Goal: Complete application form: Complete application form

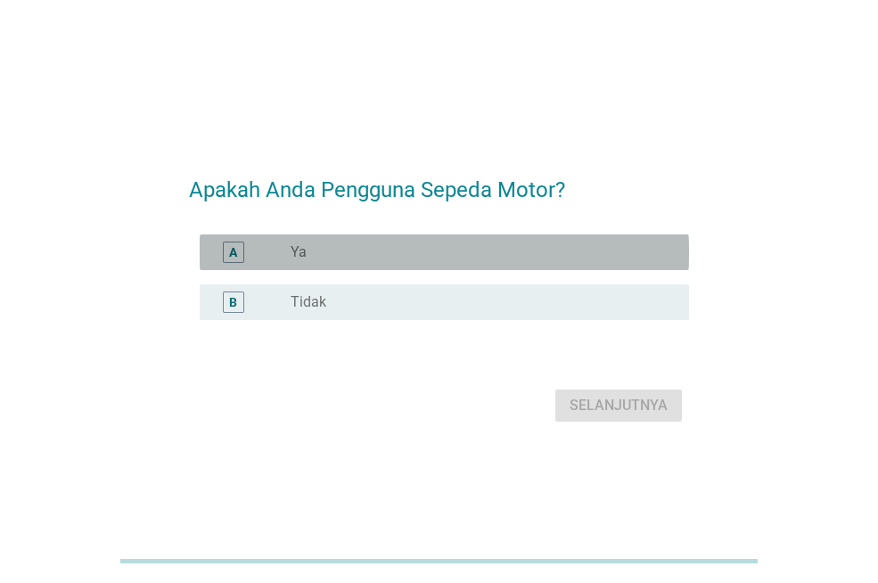
click at [454, 250] on div "radio_button_unchecked Ya" at bounding box center [475, 252] width 370 height 18
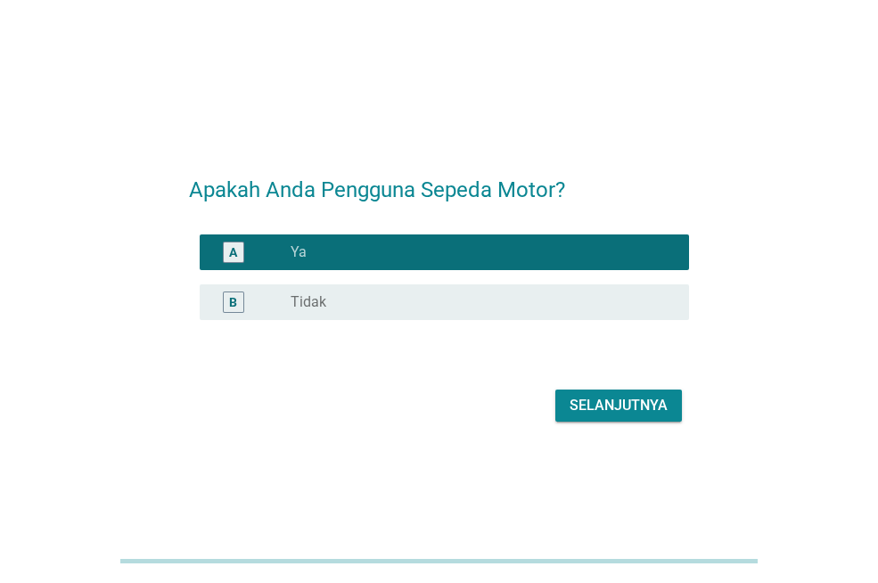
click at [605, 396] on div "Selanjutnya" at bounding box center [618, 405] width 98 height 21
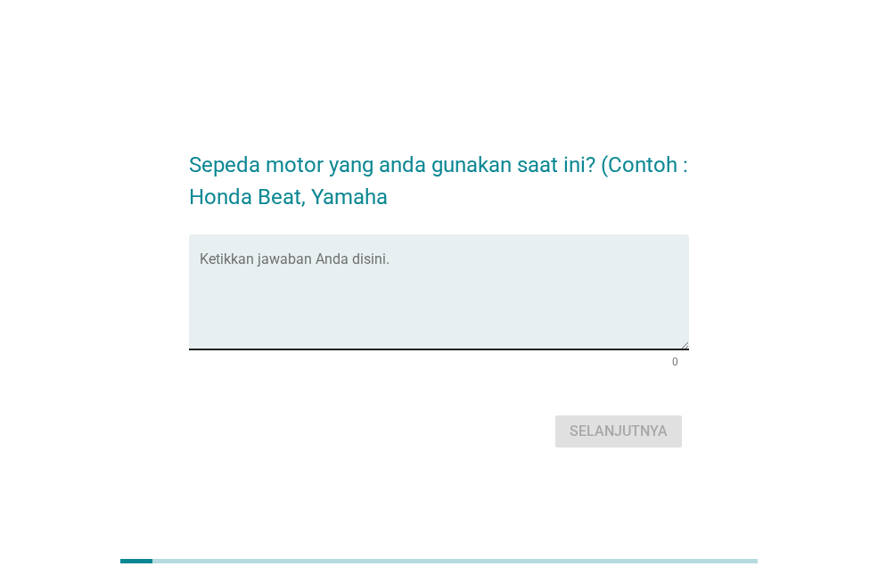
click at [539, 259] on textarea "Ketikkan jawaban Anda disini." at bounding box center [444, 303] width 489 height 94
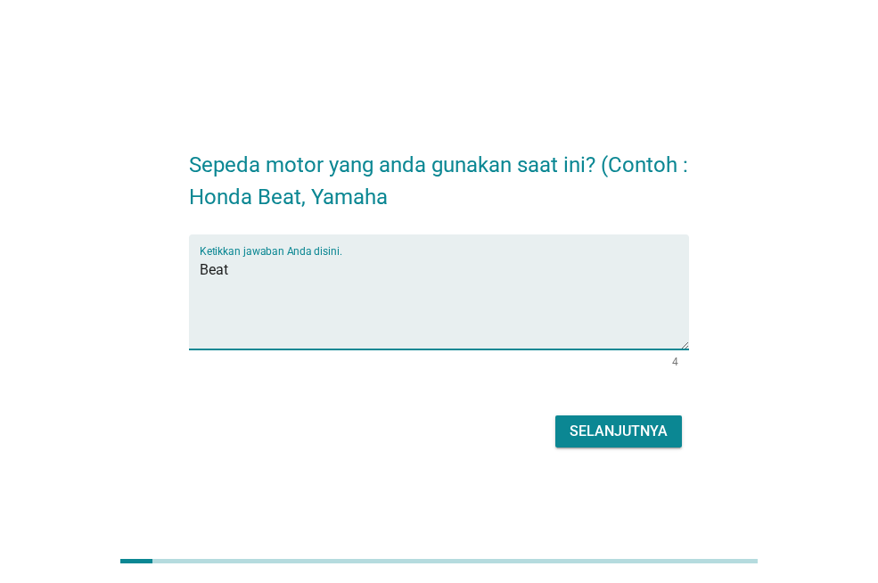
type textarea "Beat"
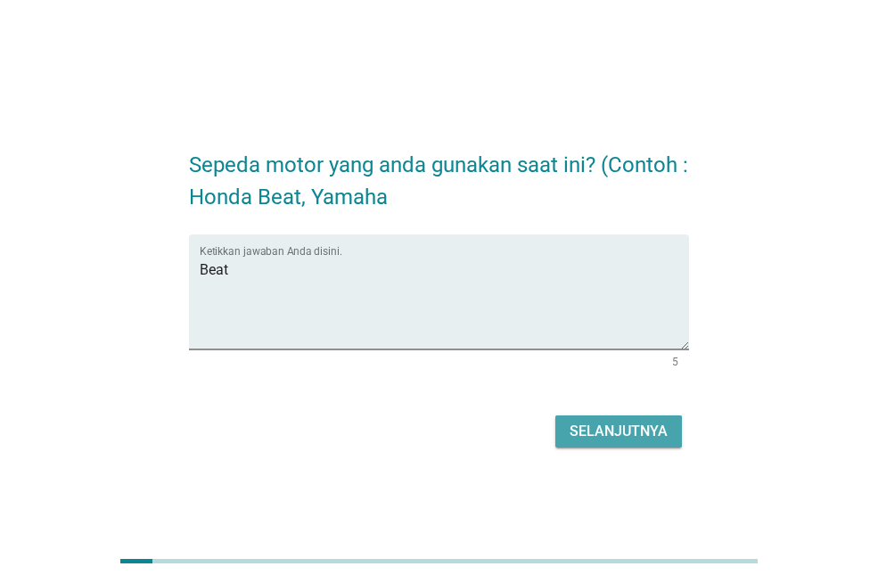
click at [630, 436] on div "Selanjutnya" at bounding box center [618, 431] width 98 height 21
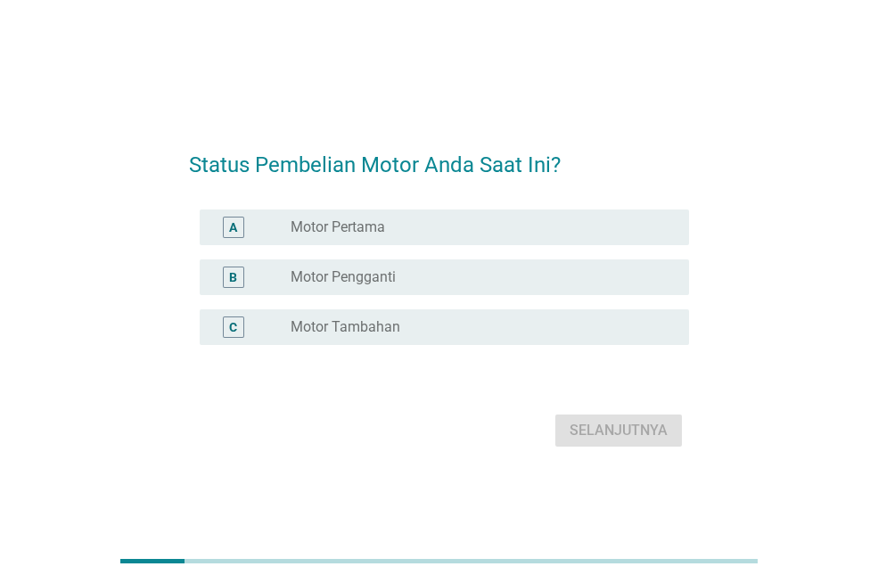
click at [528, 234] on div "radio_button_unchecked Motor Pertama" at bounding box center [475, 227] width 370 height 18
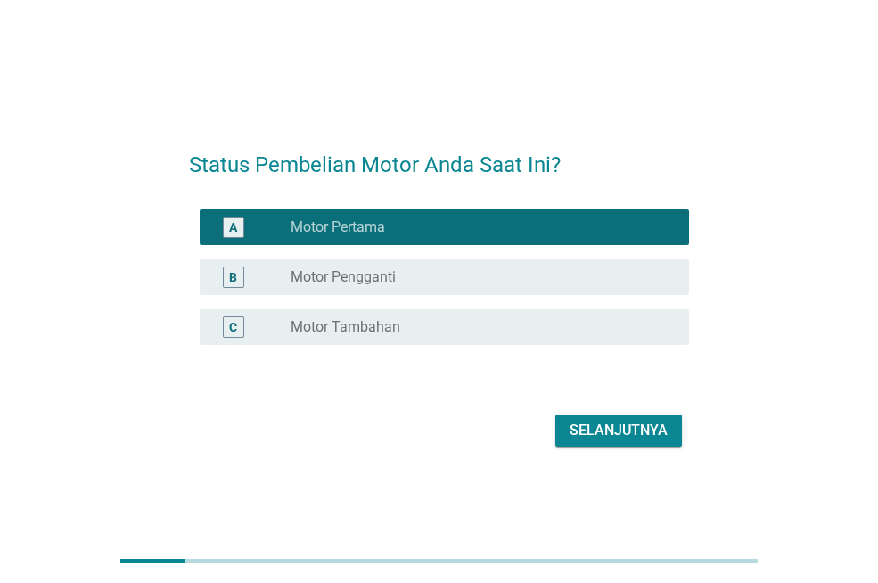
click at [592, 420] on div "Selanjutnya" at bounding box center [618, 430] width 98 height 21
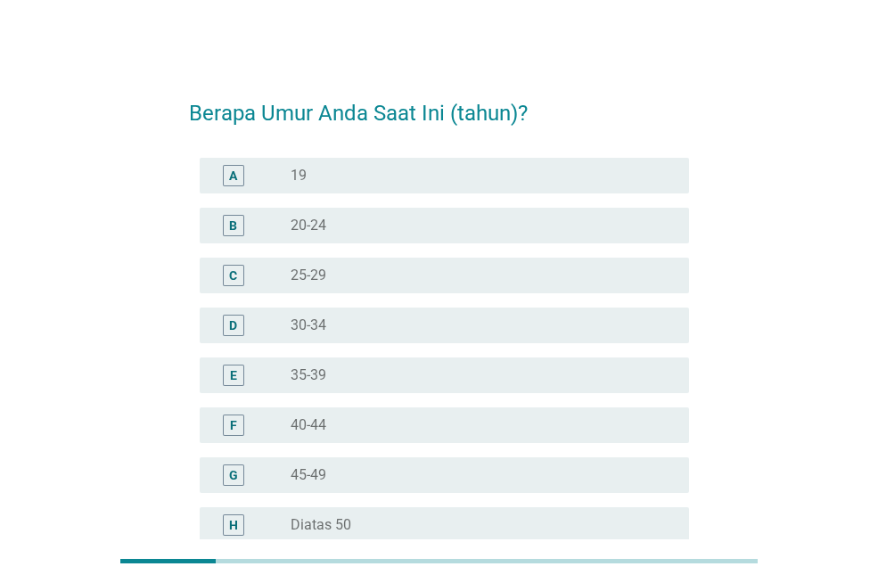
click at [488, 225] on div "radio_button_unchecked 20-24" at bounding box center [475, 226] width 370 height 18
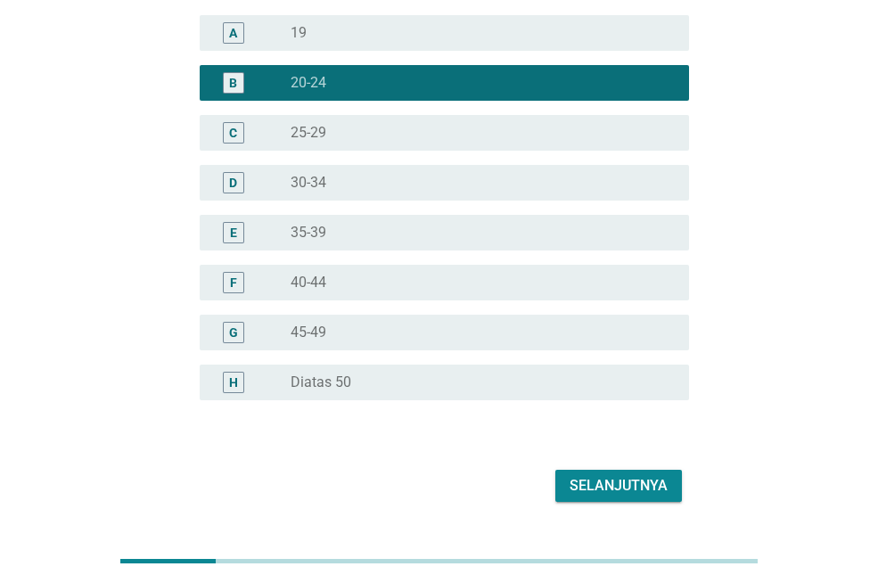
scroll to position [178, 0]
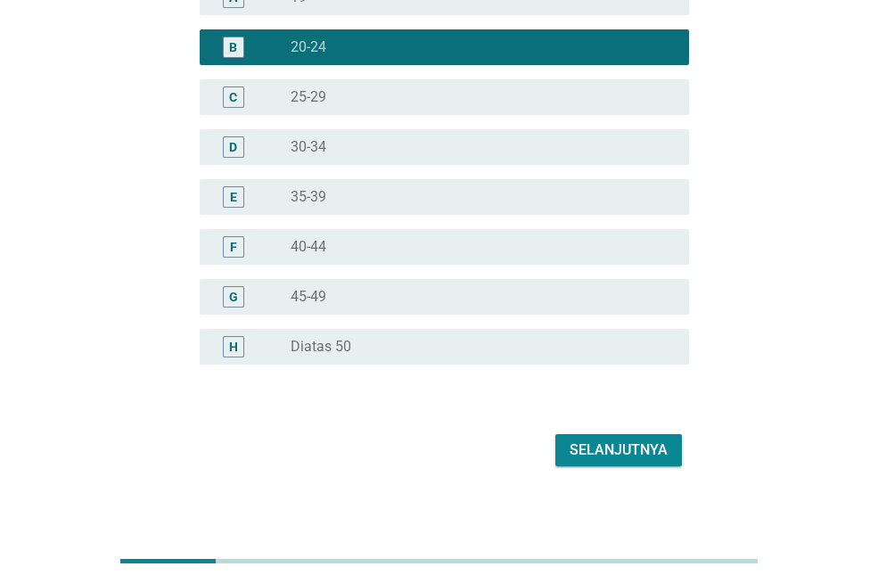
click at [663, 451] on div "Selanjutnya" at bounding box center [618, 449] width 98 height 21
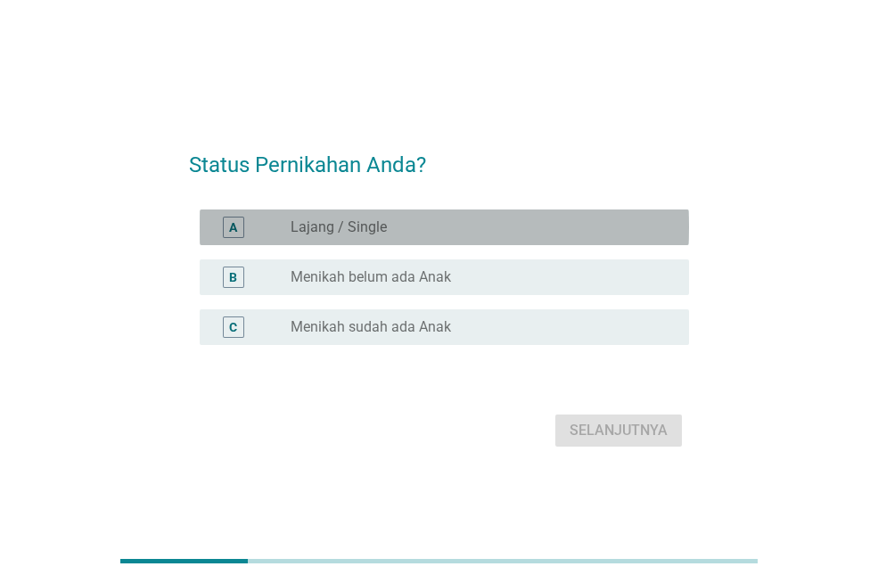
click at [569, 225] on div "radio_button_unchecked Lajang / Single" at bounding box center [475, 227] width 370 height 18
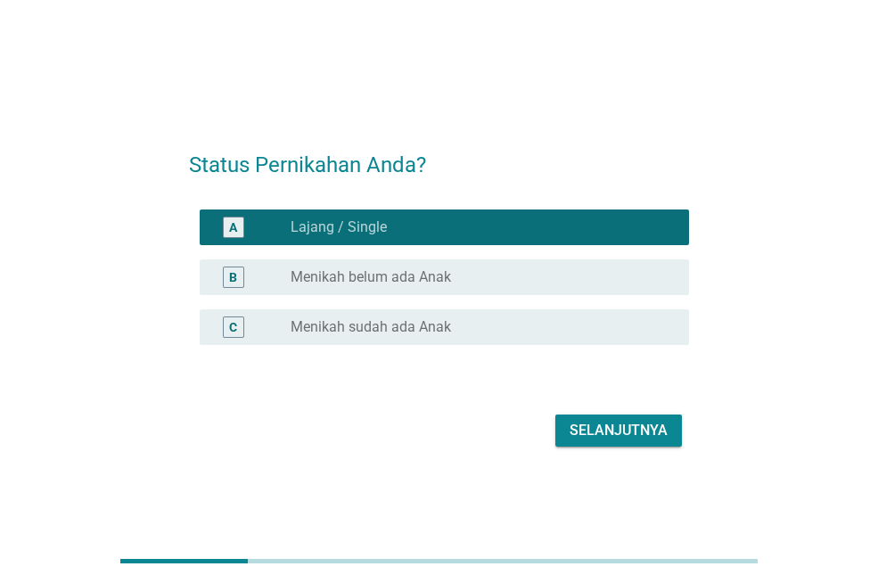
click at [642, 433] on div "Selanjutnya" at bounding box center [618, 430] width 98 height 21
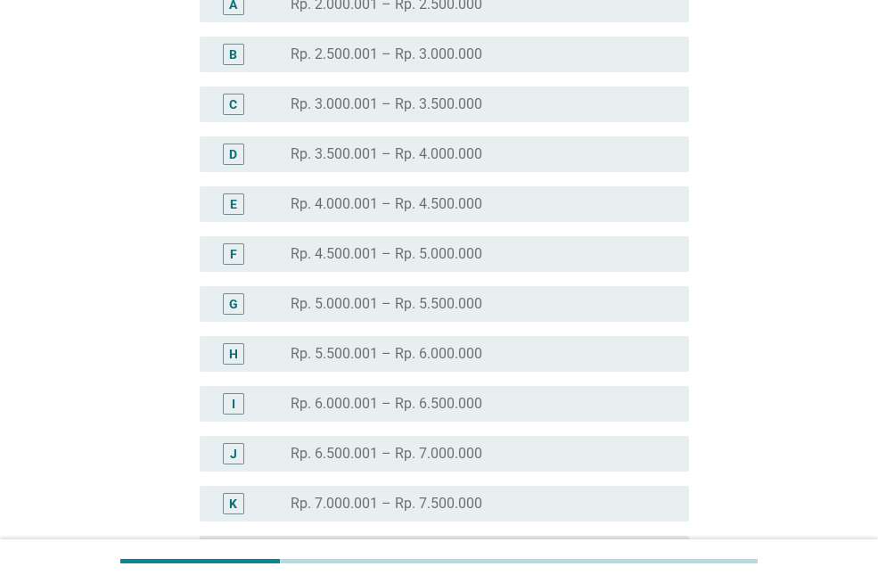
scroll to position [82, 0]
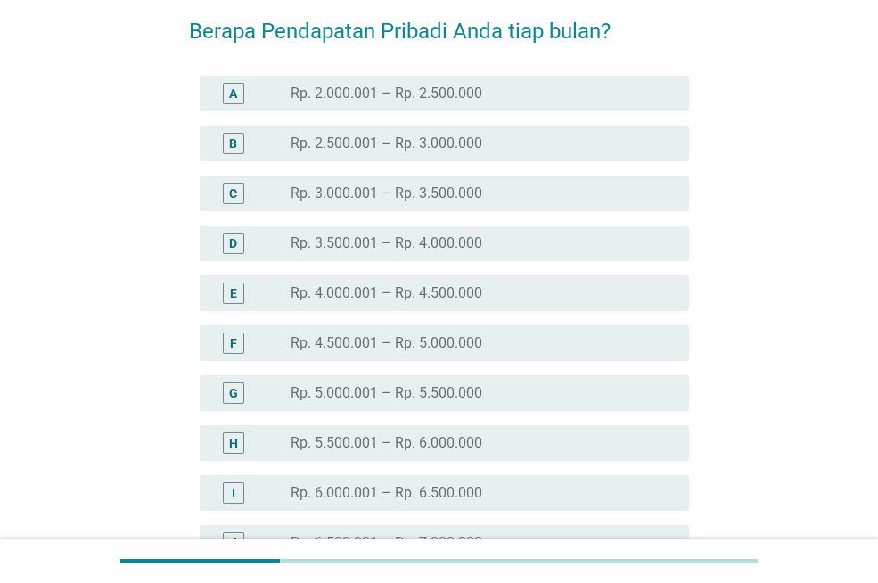
click at [555, 101] on div "radio_button_unchecked Rp. 2.000.001 – Rp. 2.500.000" at bounding box center [475, 94] width 370 height 18
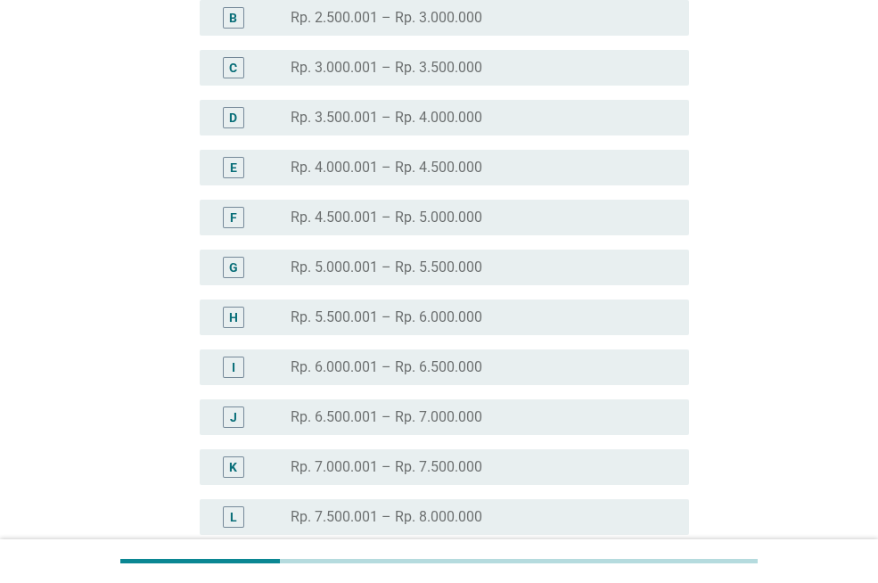
scroll to position [438, 0]
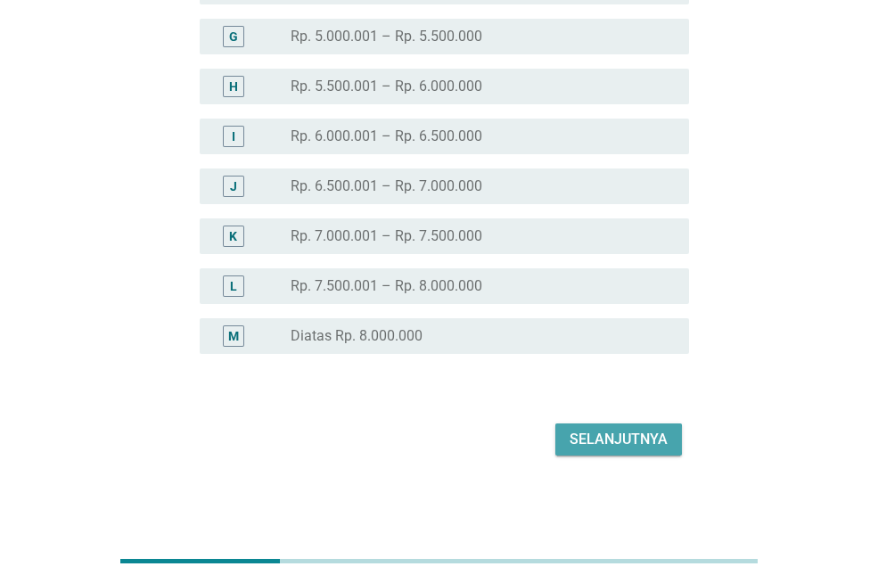
click at [646, 446] on div "Selanjutnya" at bounding box center [618, 439] width 98 height 21
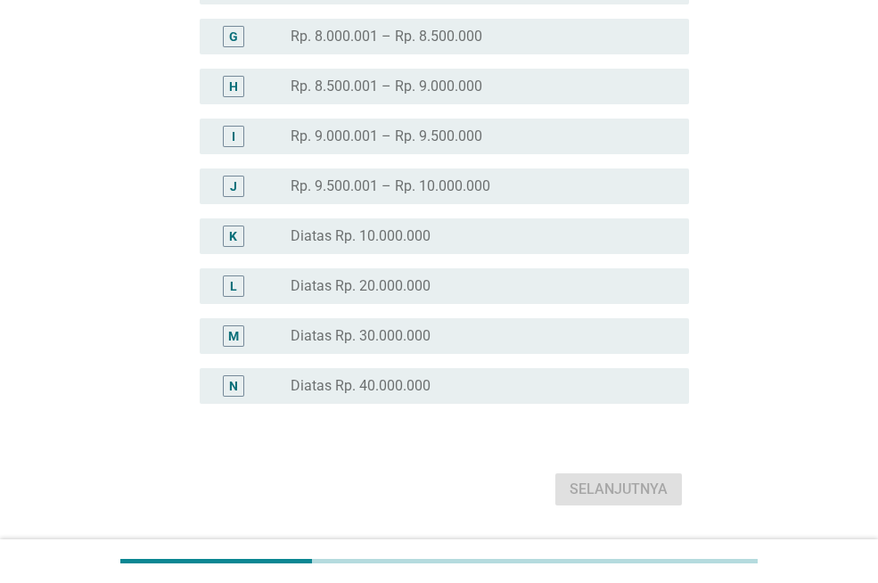
scroll to position [0, 0]
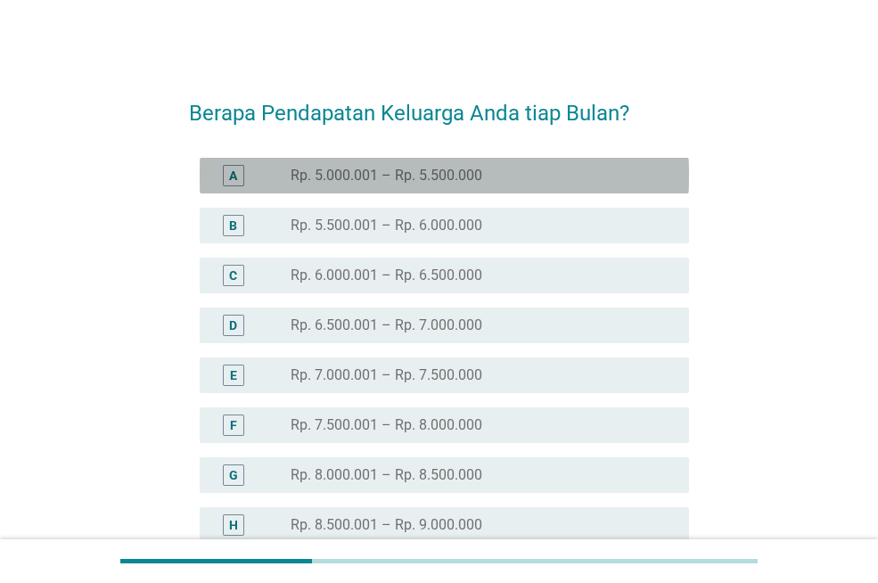
click at [591, 187] on div "A radio_button_unchecked Rp. 5.000.001 – Rp. 5.500.000" at bounding box center [444, 176] width 489 height 36
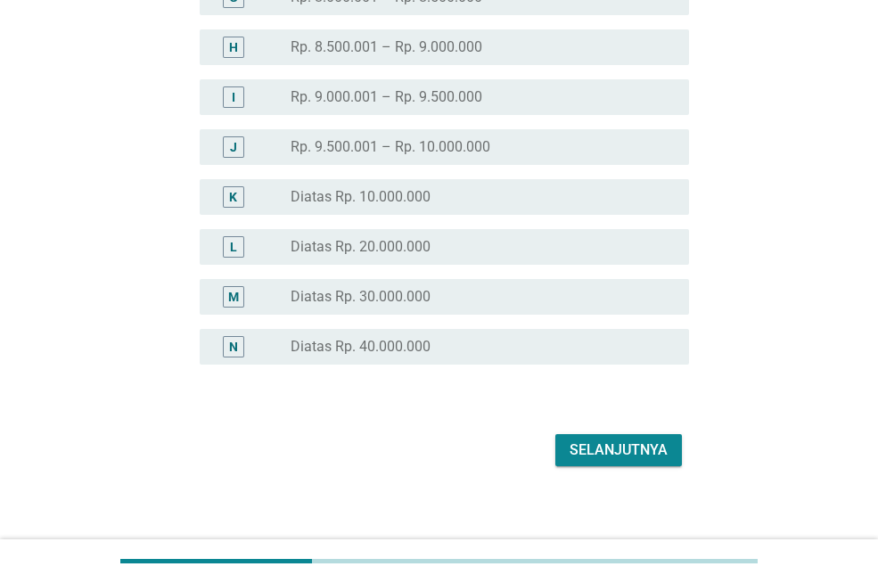
scroll to position [488, 0]
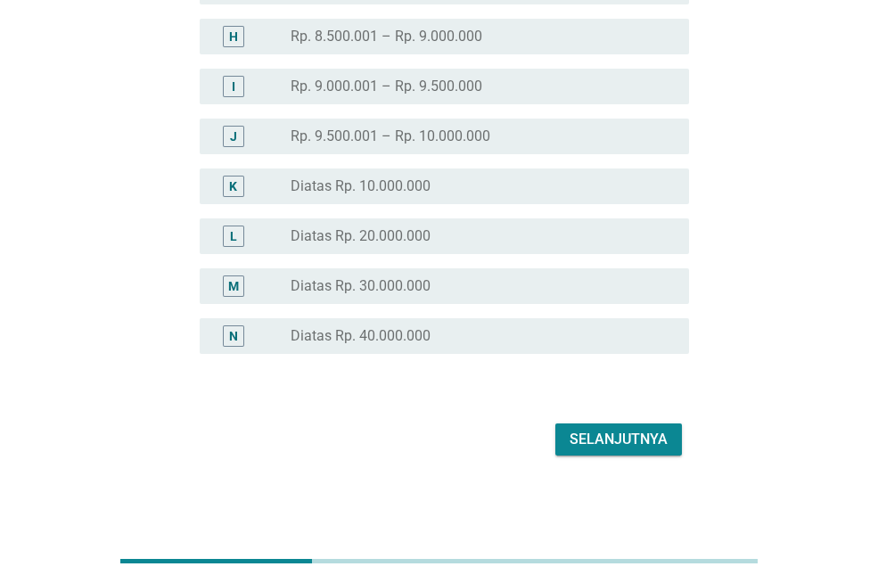
click at [659, 437] on div "Selanjutnya" at bounding box center [618, 439] width 98 height 21
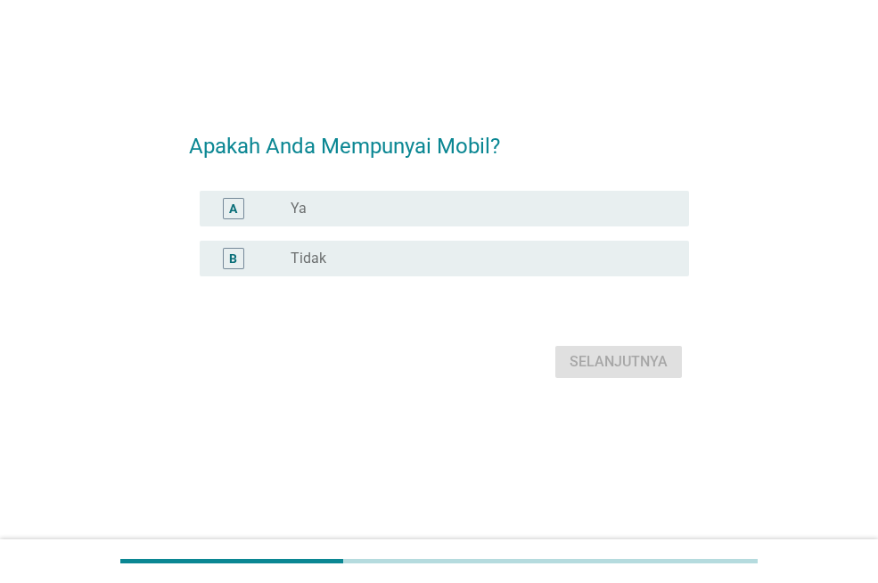
scroll to position [0, 0]
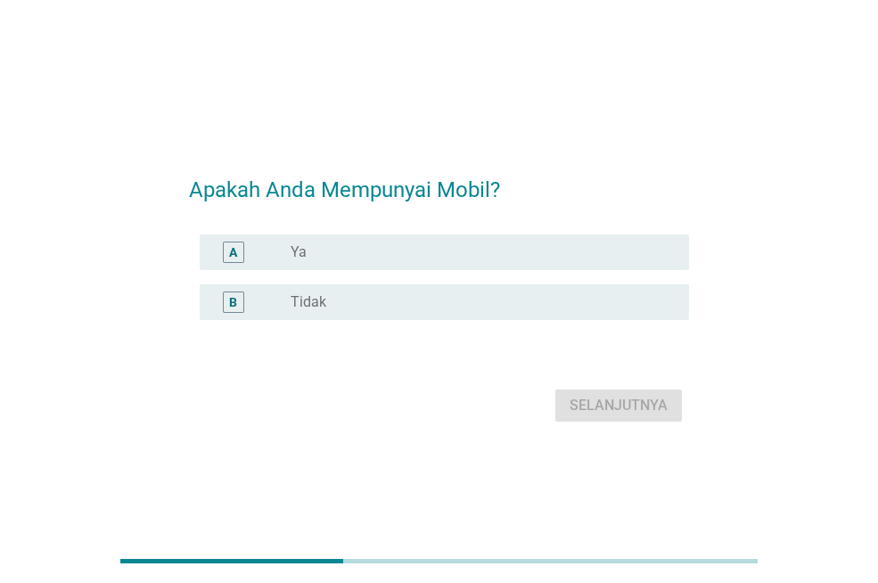
click at [559, 259] on div "radio_button_unchecked Ya" at bounding box center [475, 252] width 370 height 18
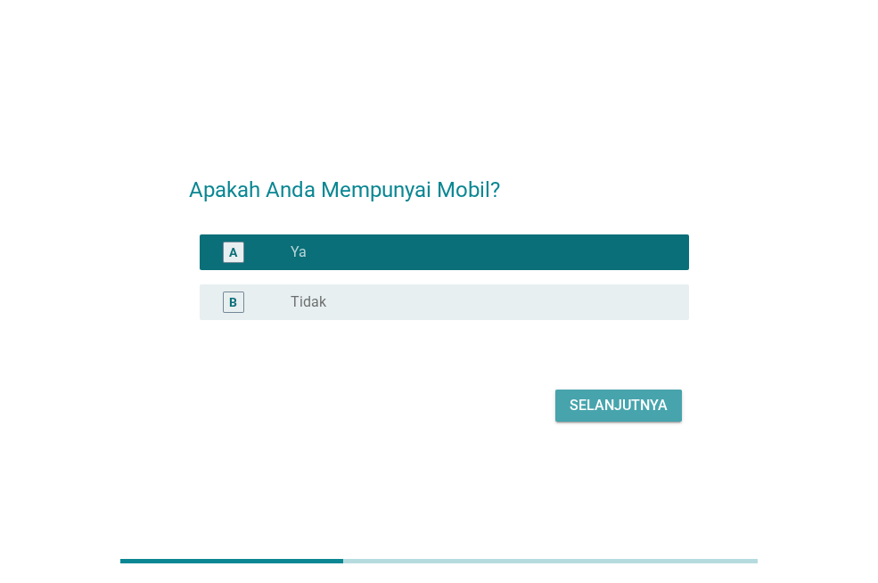
click at [624, 411] on div "Selanjutnya" at bounding box center [618, 405] width 98 height 21
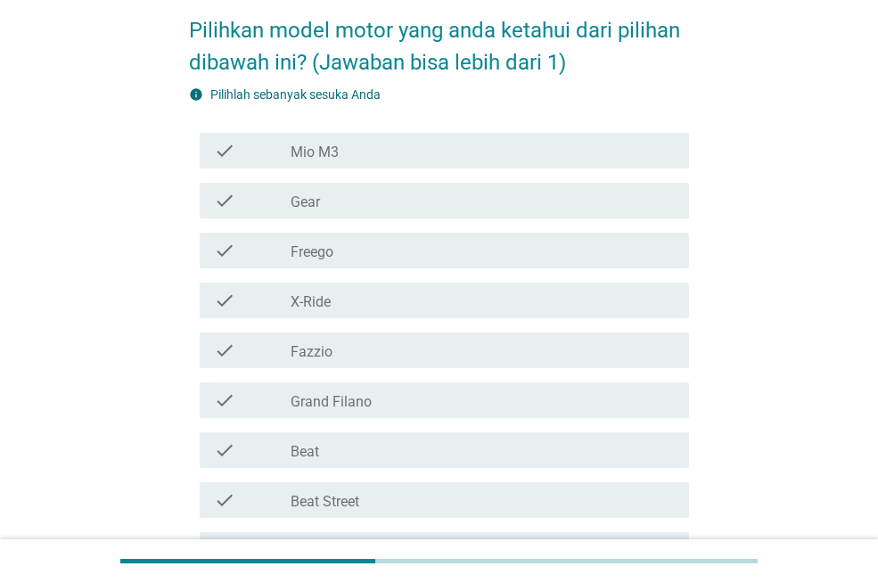
scroll to position [178, 0]
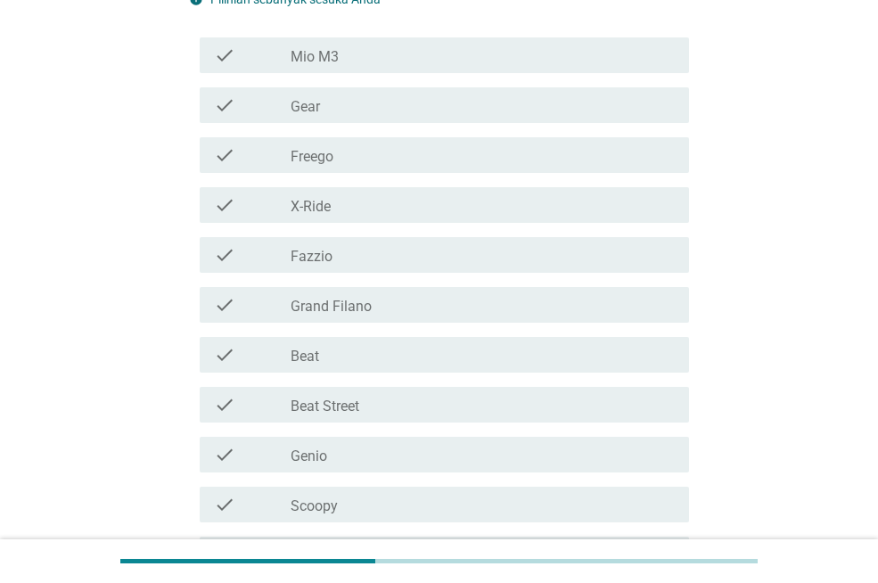
click at [485, 358] on div "check_box_outline_blank Beat" at bounding box center [482, 354] width 384 height 21
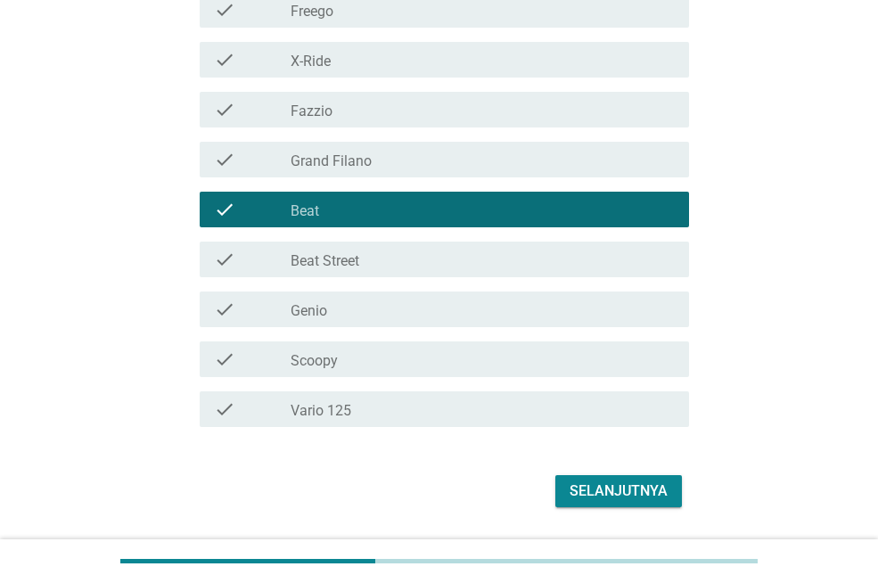
scroll to position [375, 0]
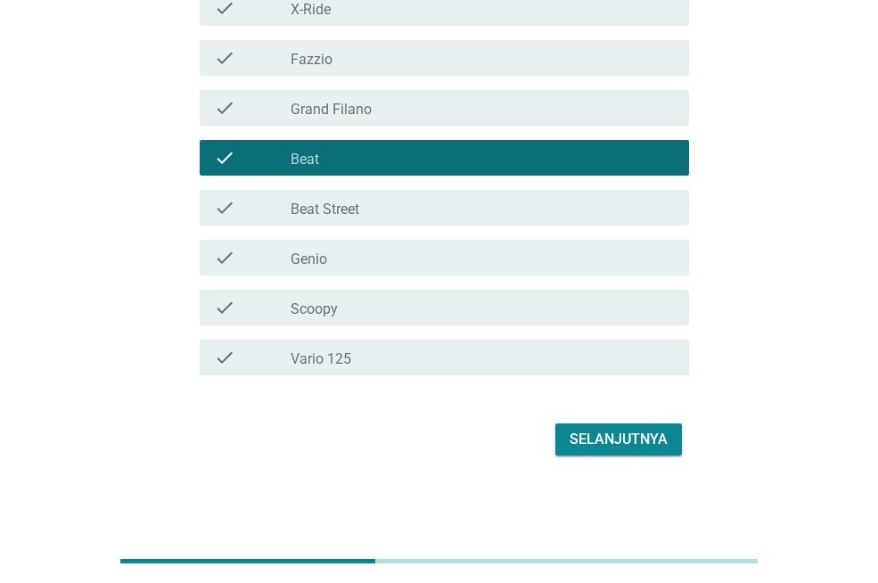
click at [611, 429] on div "Selanjutnya" at bounding box center [618, 439] width 98 height 21
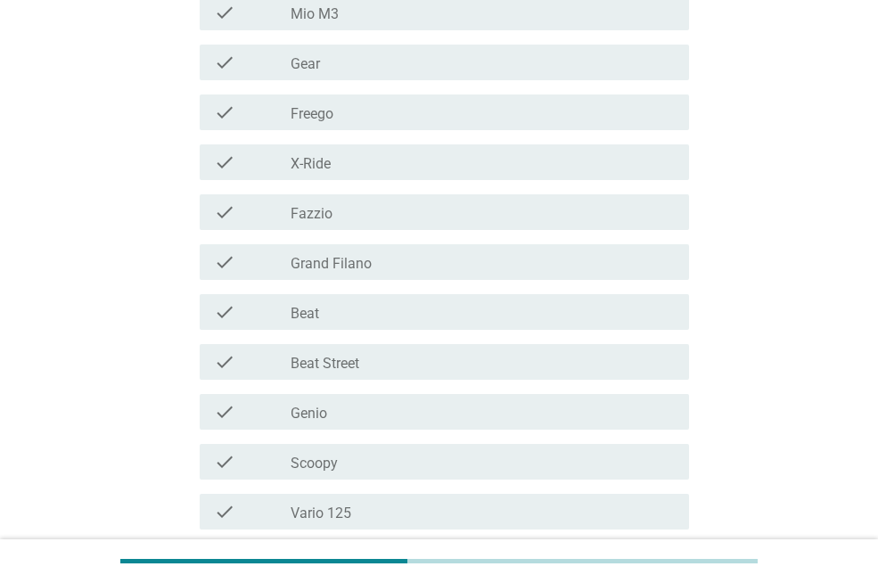
scroll to position [356, 0]
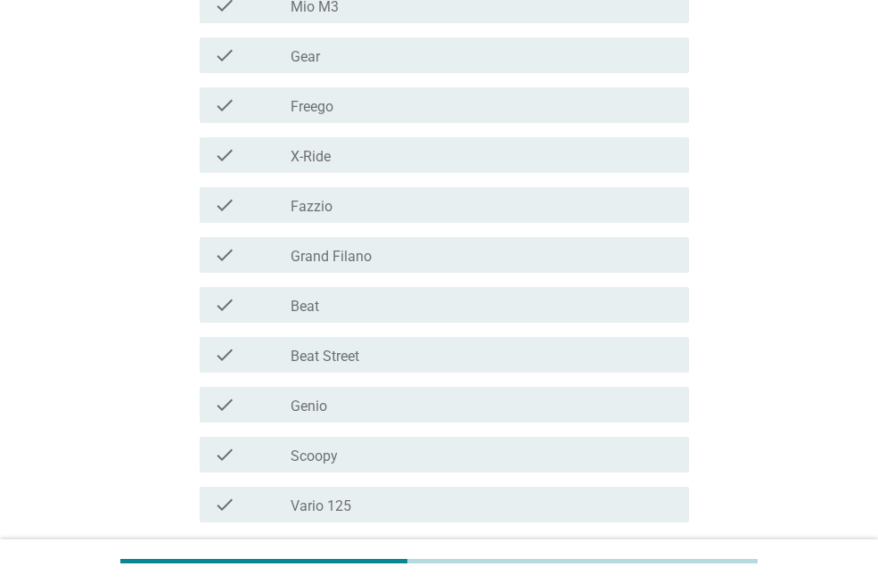
click at [403, 305] on div "check_box_outline_blank Beat" at bounding box center [482, 304] width 384 height 21
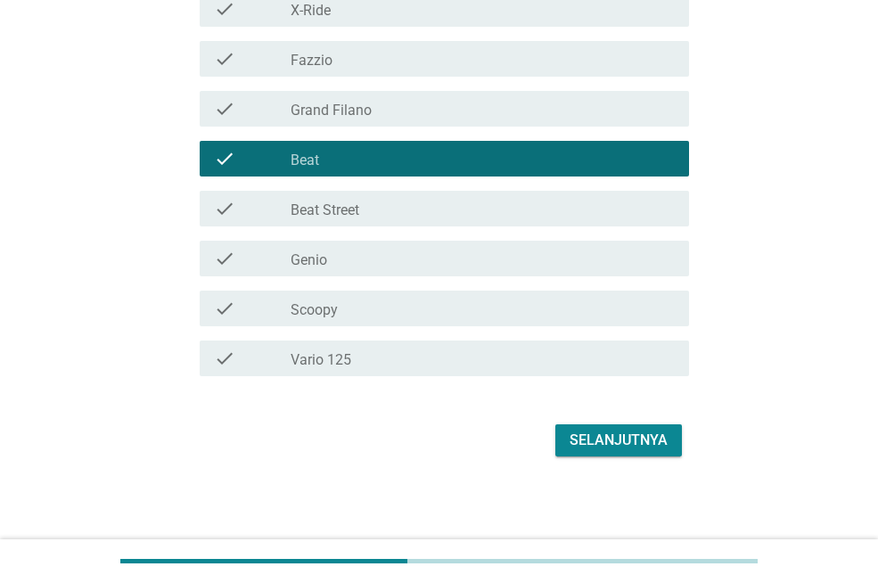
scroll to position [503, 0]
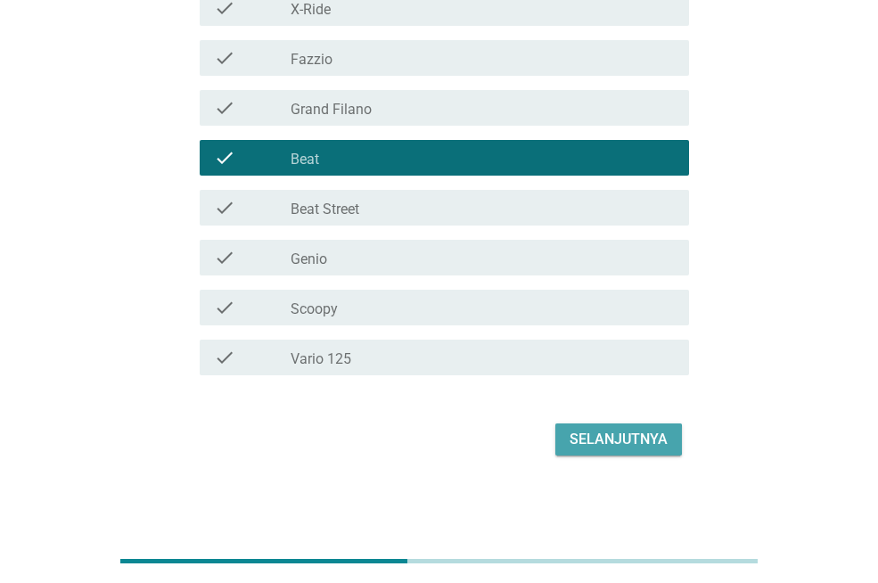
click at [622, 439] on div "Selanjutnya" at bounding box center [618, 439] width 98 height 21
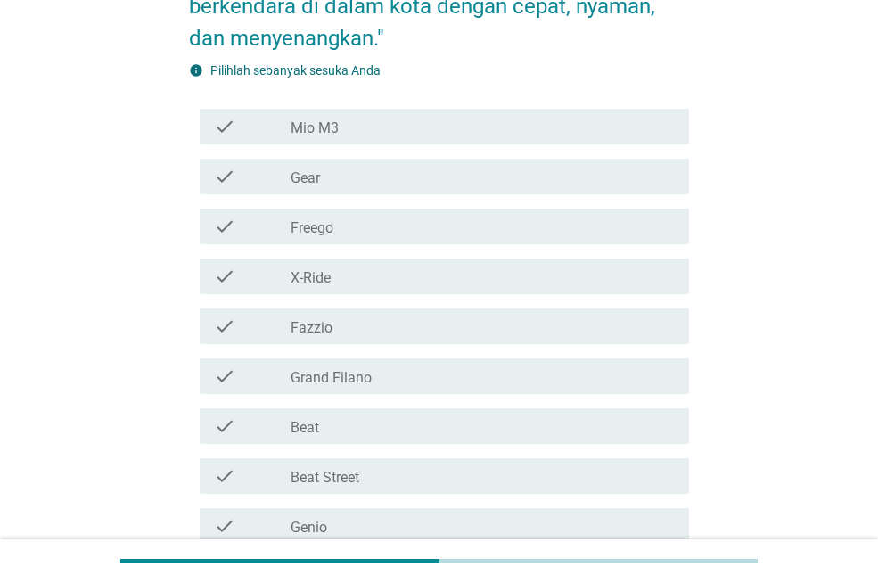
scroll to position [356, 0]
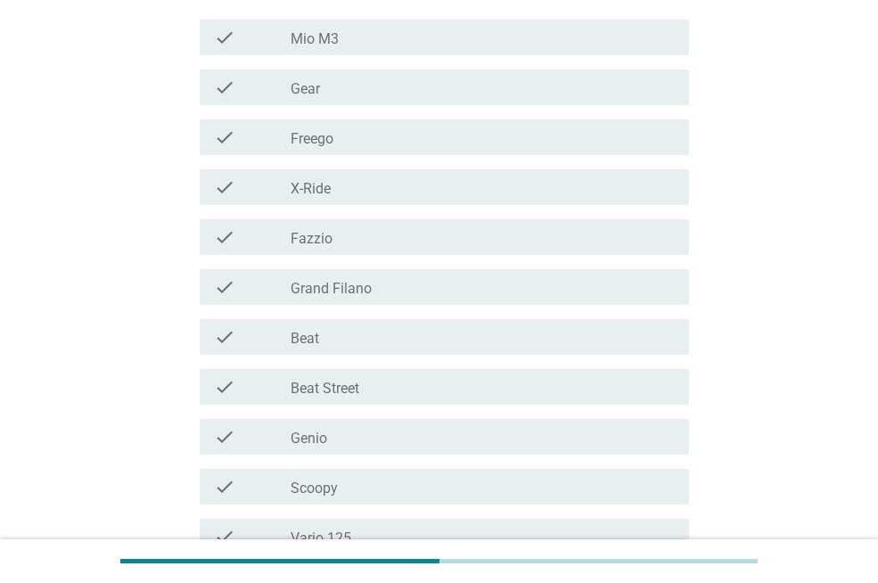
click at [407, 335] on div "check_box_outline_blank Beat" at bounding box center [482, 336] width 384 height 21
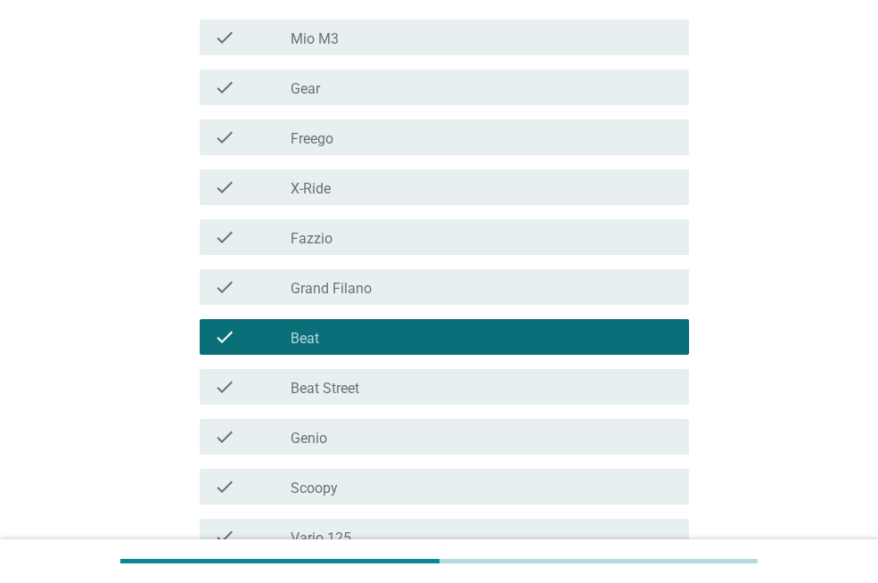
click at [402, 397] on div "check_box_outline_blank Beat Street" at bounding box center [482, 386] width 384 height 21
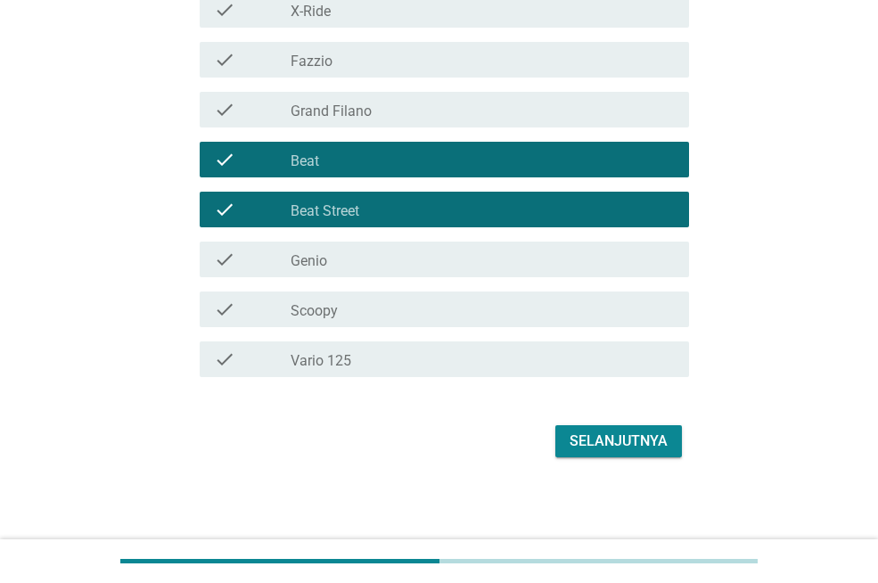
scroll to position [536, 0]
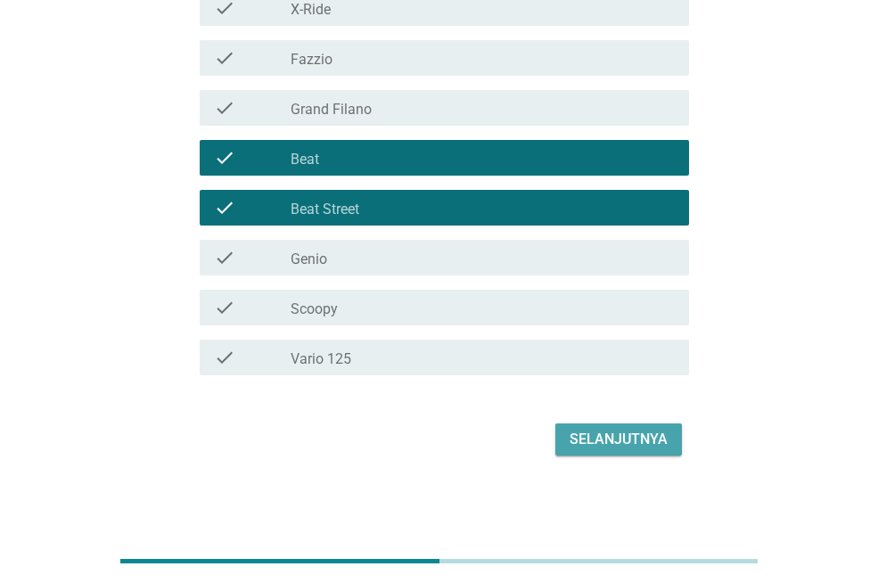
click at [609, 439] on div "Selanjutnya" at bounding box center [618, 439] width 98 height 21
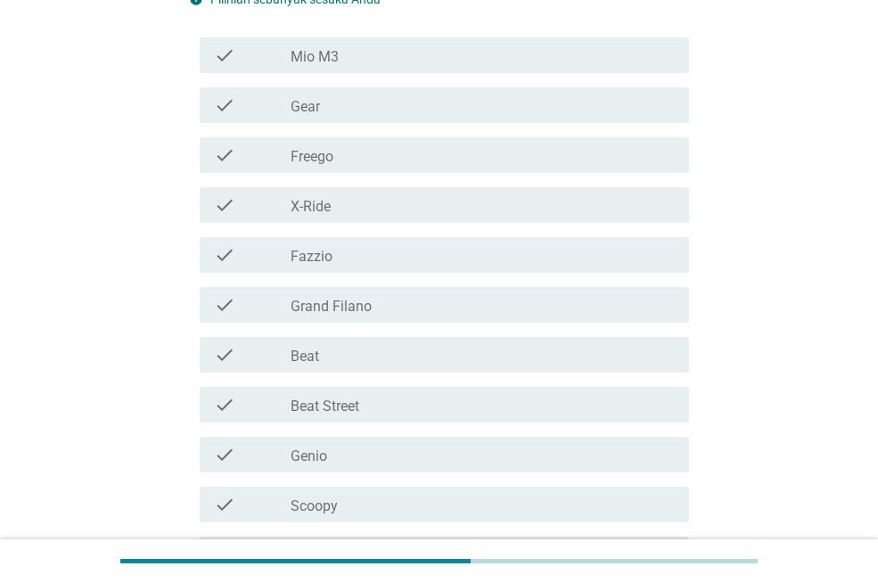
scroll to position [446, 0]
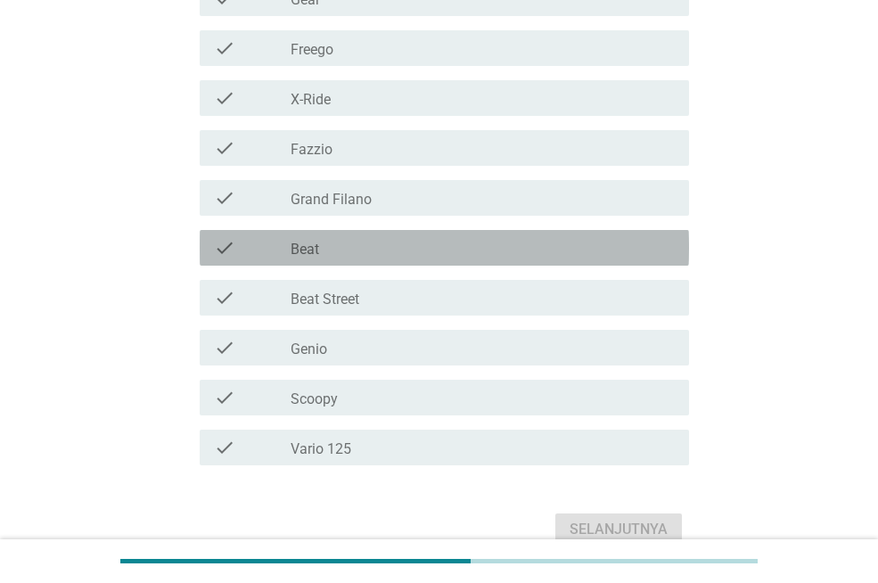
click at [426, 256] on div "check_box_outline_blank Beat" at bounding box center [482, 247] width 384 height 21
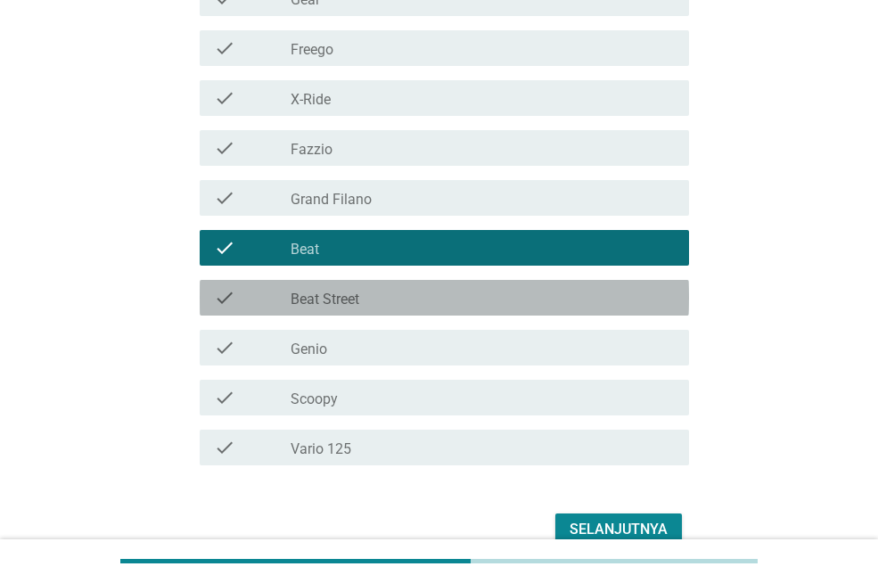
click at [425, 290] on div "check_box_outline_blank Beat Street" at bounding box center [482, 297] width 384 height 21
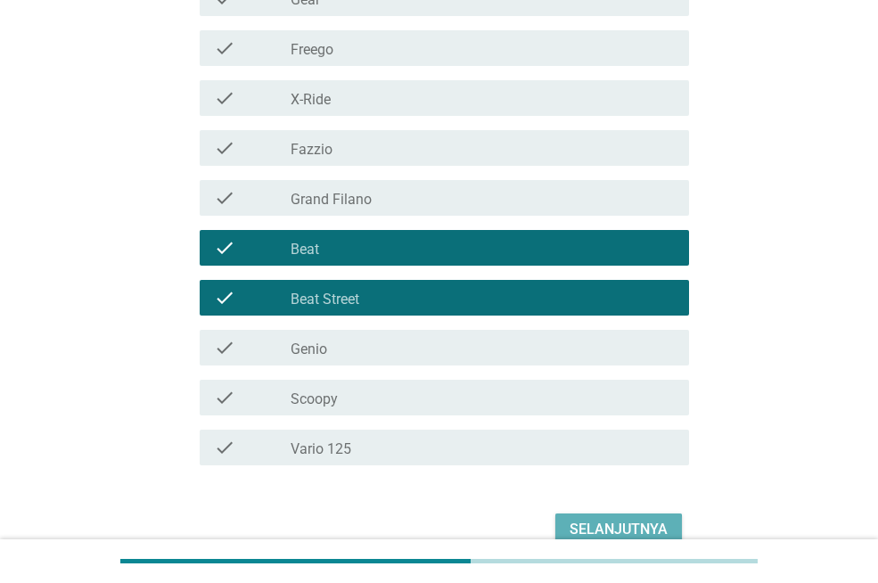
click at [612, 520] on div "Selanjutnya" at bounding box center [618, 529] width 98 height 21
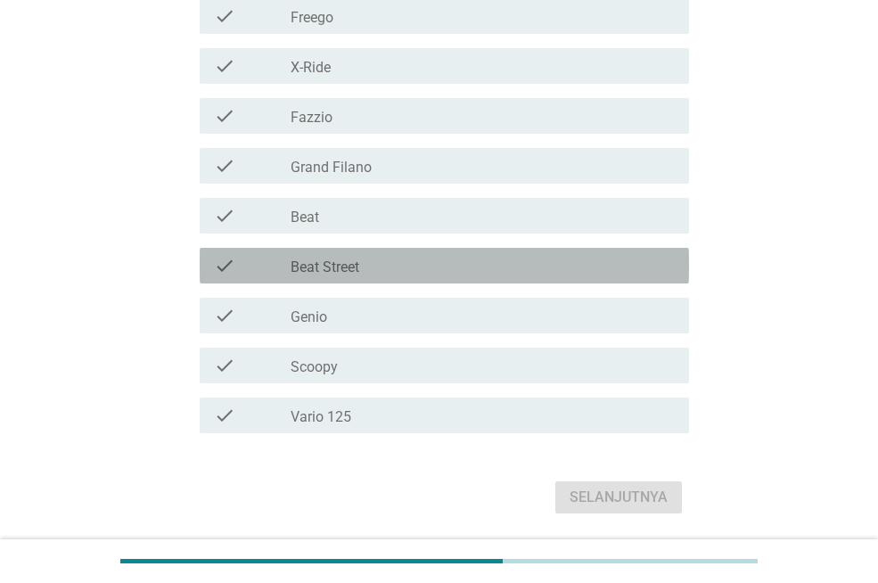
click at [403, 268] on div "check_box_outline_blank Beat Street" at bounding box center [482, 265] width 384 height 21
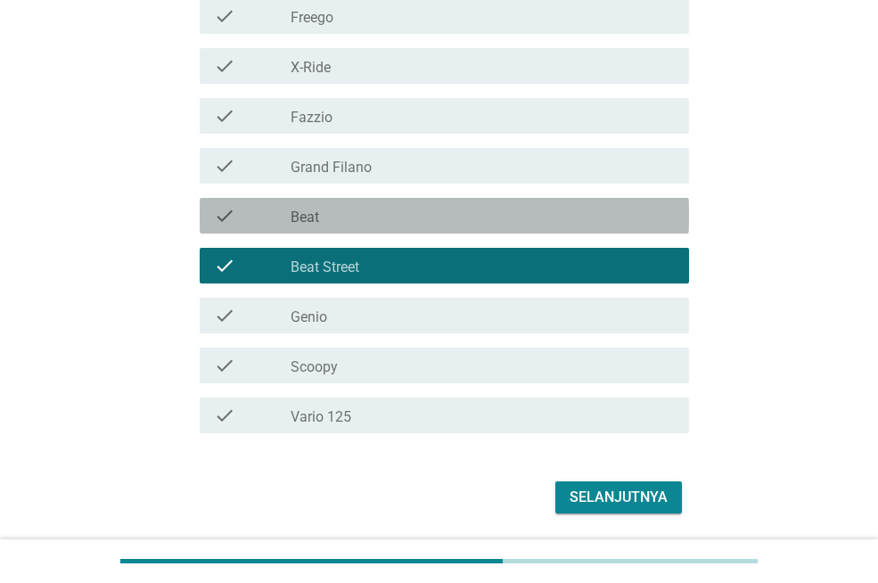
click at [410, 217] on div "check_box_outline_blank Beat" at bounding box center [482, 215] width 384 height 21
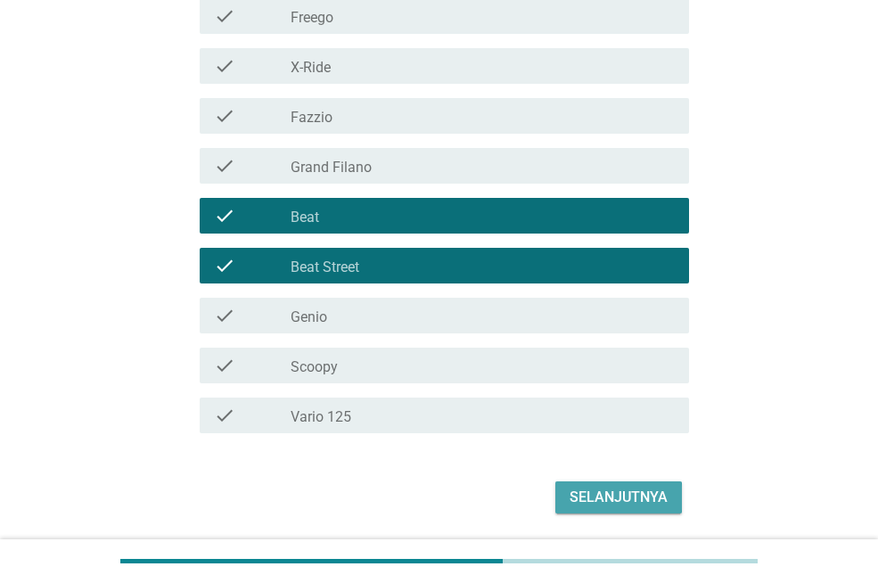
click at [579, 492] on div "Selanjutnya" at bounding box center [618, 497] width 98 height 21
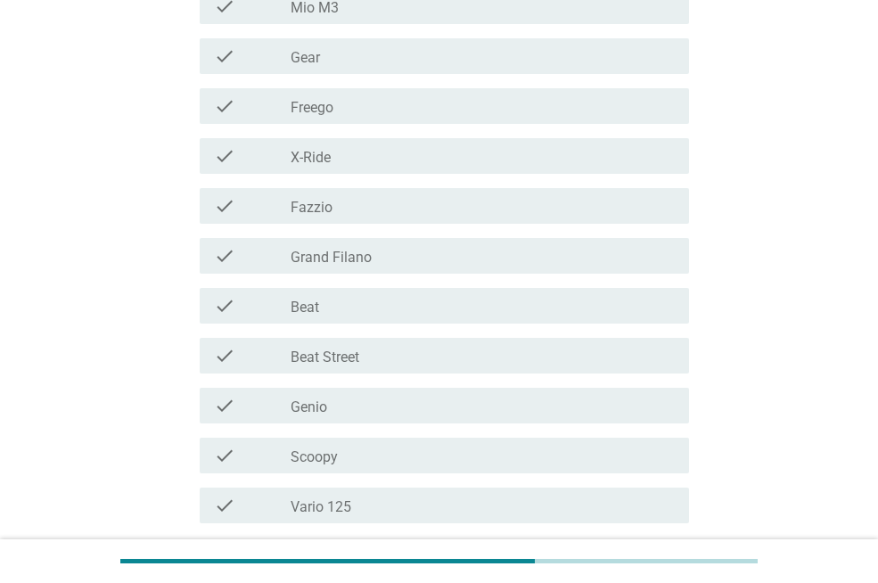
scroll to position [356, 0]
click at [450, 344] on div "check_box_outline_blank Beat Street" at bounding box center [482, 354] width 384 height 21
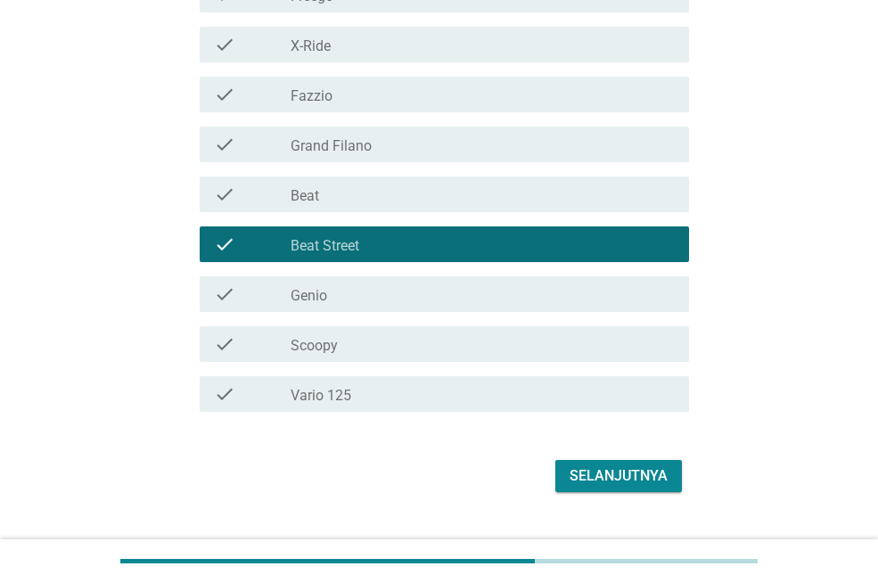
scroll to position [503, 0]
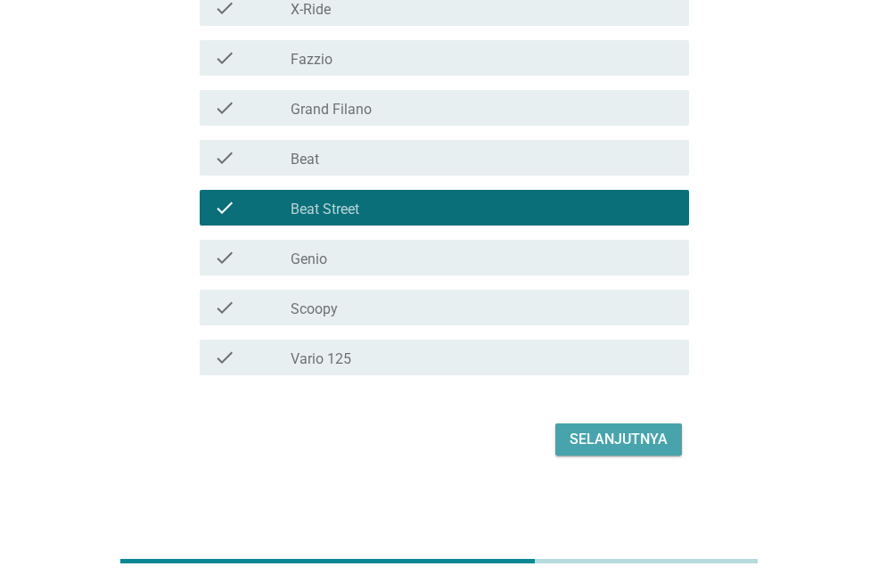
click at [641, 433] on div "Selanjutnya" at bounding box center [618, 439] width 98 height 21
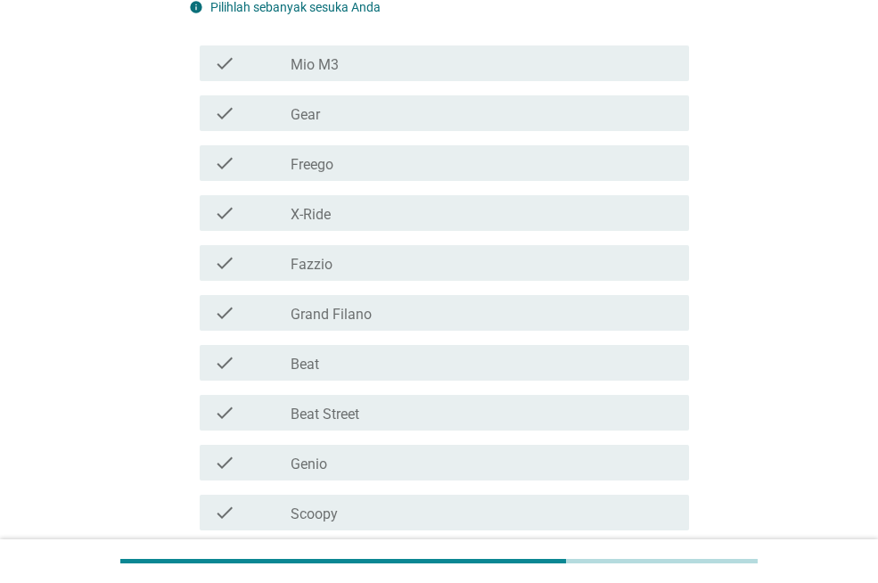
scroll to position [356, 0]
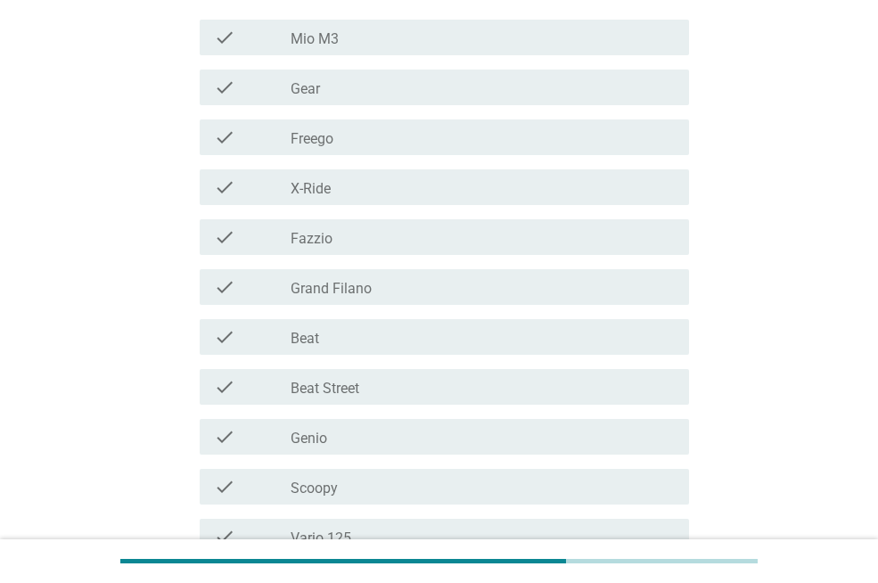
click at [451, 397] on div "check check_box_outline_blank Beat Street" at bounding box center [444, 387] width 489 height 36
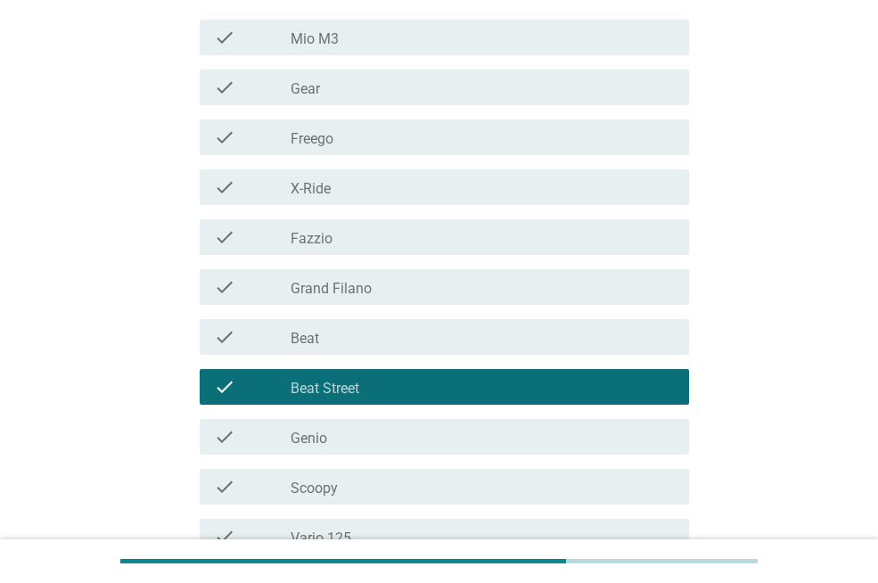
scroll to position [446, 0]
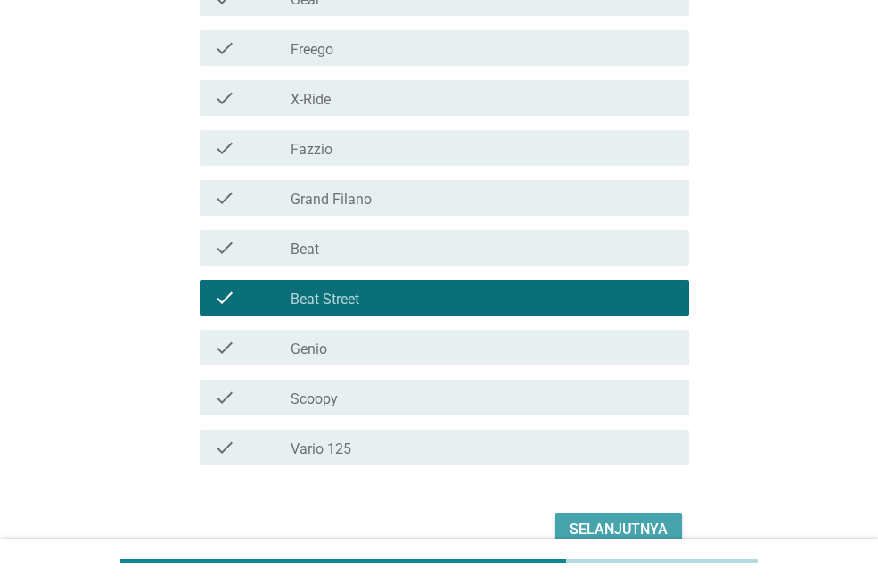
click at [655, 519] on div "Selanjutnya" at bounding box center [618, 529] width 98 height 21
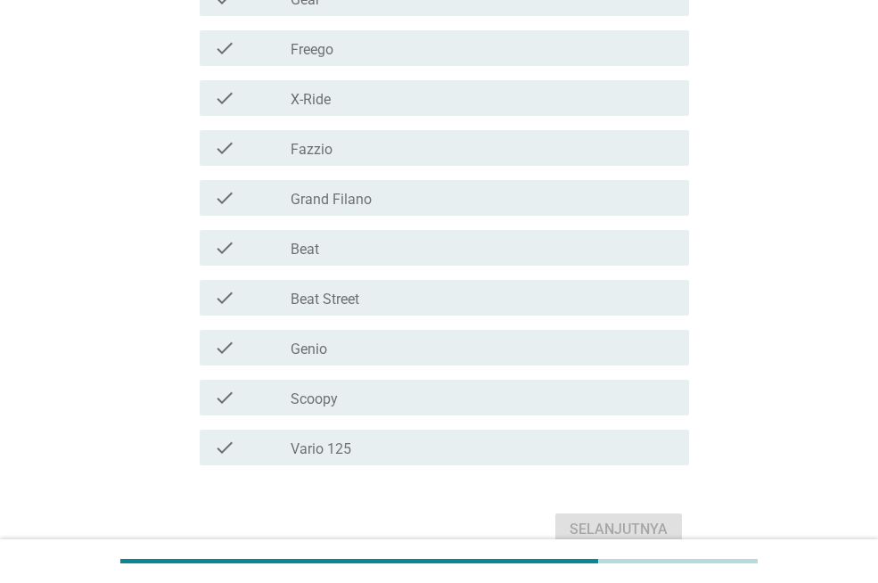
click at [408, 303] on div "check_box_outline_blank Beat Street" at bounding box center [482, 297] width 384 height 21
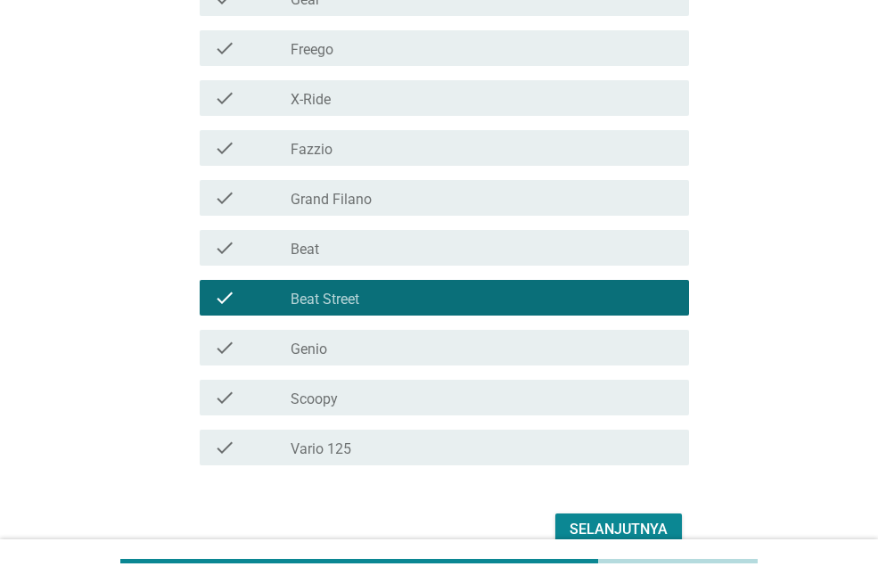
click at [642, 523] on div "Selanjutnya" at bounding box center [618, 529] width 98 height 21
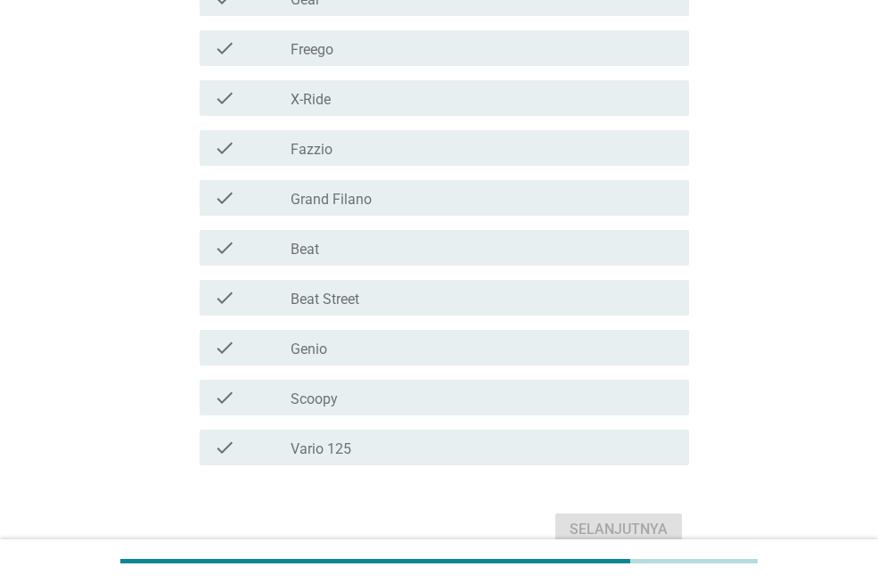
scroll to position [478, 0]
click at [407, 295] on div "check_box_outline_blank Beat Street" at bounding box center [482, 296] width 384 height 21
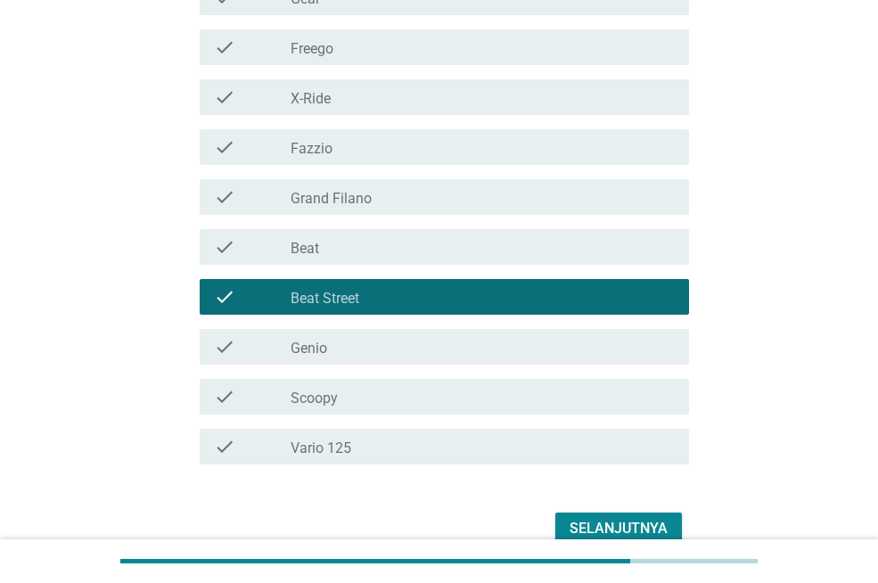
click at [599, 531] on div "Selanjutnya" at bounding box center [618, 528] width 98 height 21
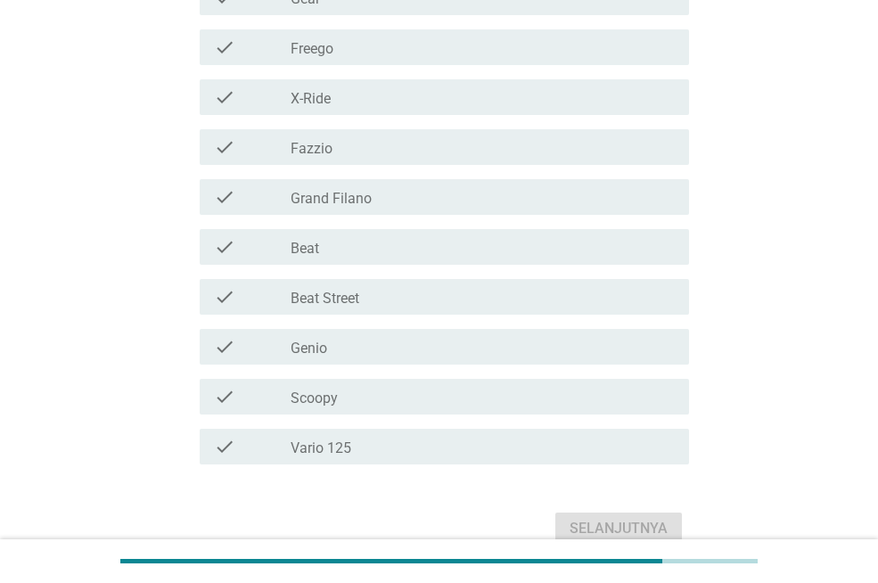
click at [462, 241] on div "check_box_outline_blank Beat" at bounding box center [482, 246] width 384 height 21
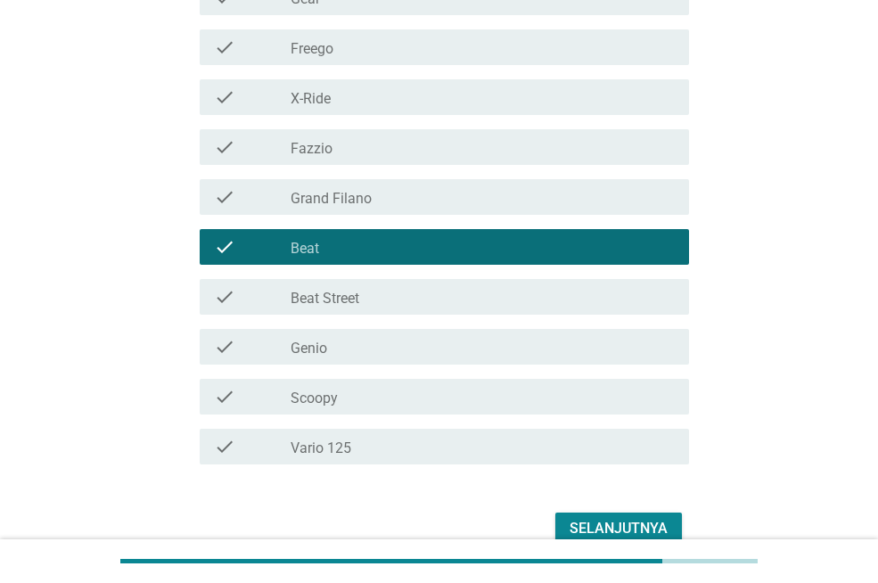
click at [454, 294] on div "check_box_outline_blank Beat Street" at bounding box center [482, 296] width 384 height 21
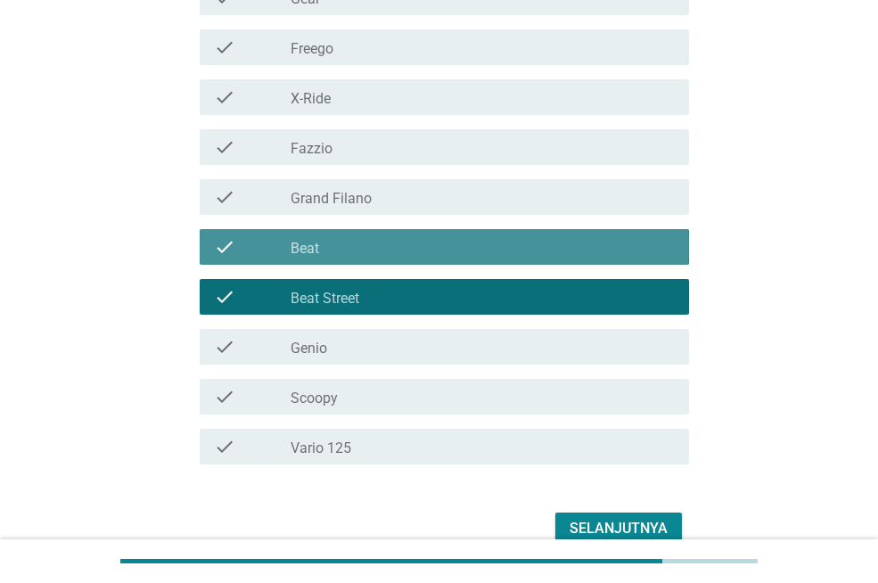
click at [568, 261] on div "check check_box_outline_blank Beat" at bounding box center [444, 247] width 489 height 36
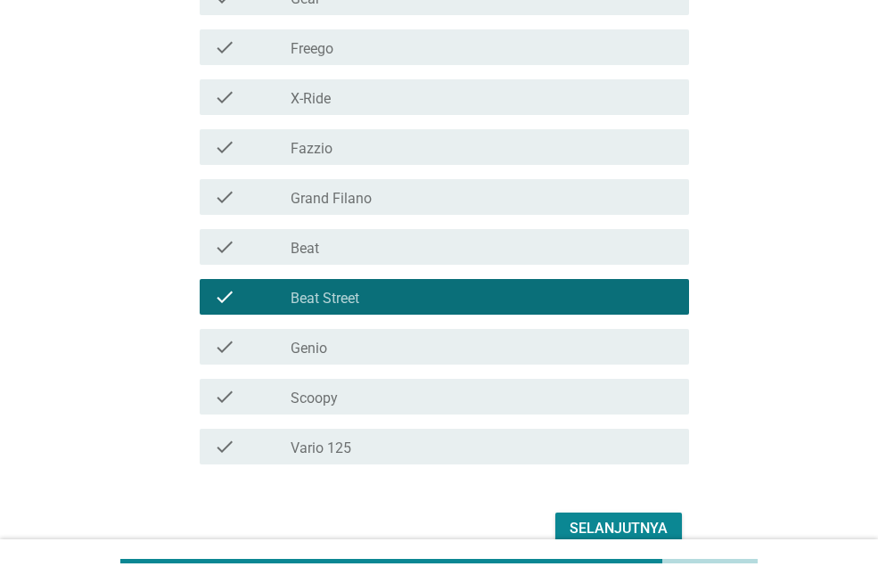
click at [617, 518] on div "Selanjutnya" at bounding box center [618, 528] width 98 height 21
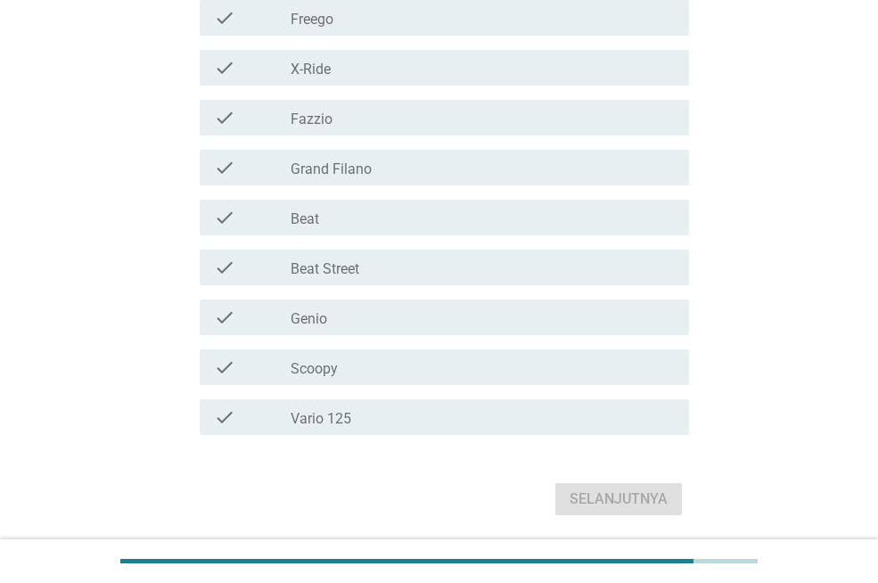
scroll to position [446, 0]
click at [437, 258] on div "check_box_outline_blank Beat Street" at bounding box center [482, 265] width 384 height 21
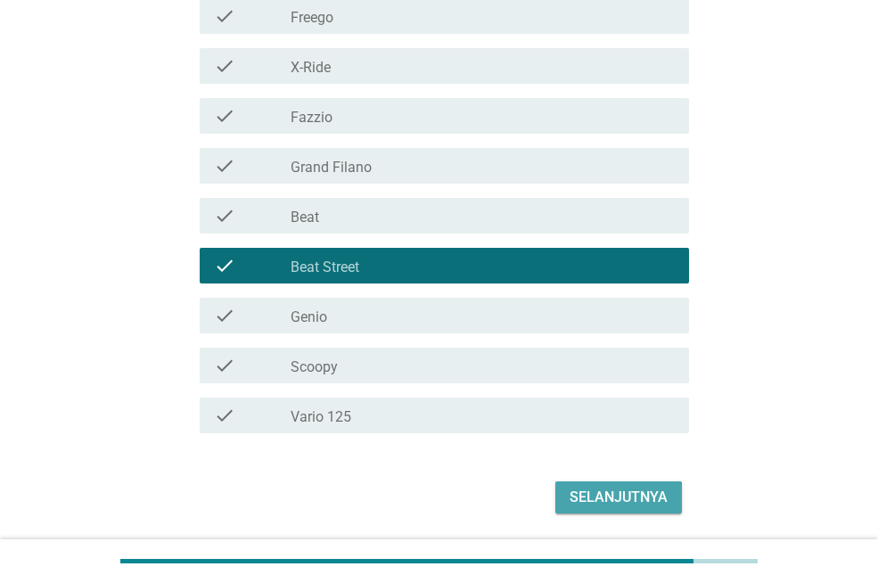
click at [602, 493] on div "Selanjutnya" at bounding box center [618, 497] width 98 height 21
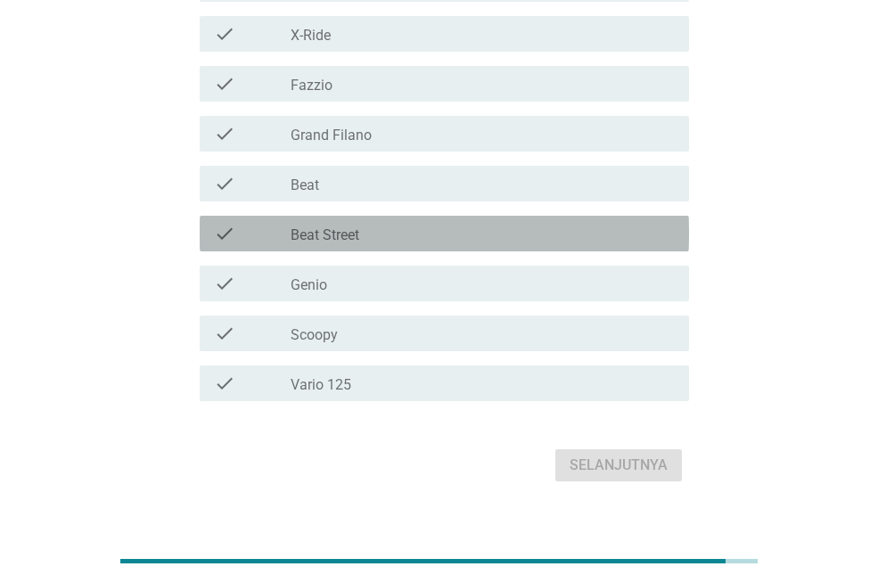
click at [487, 249] on div "check check_box_outline_blank Beat Street" at bounding box center [444, 234] width 489 height 36
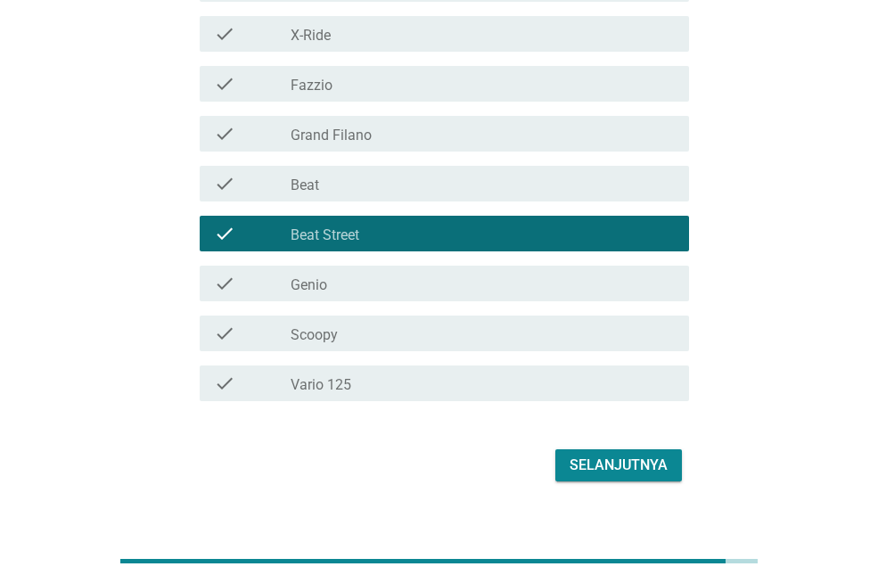
click at [665, 472] on div "Selanjutnya" at bounding box center [618, 464] width 98 height 21
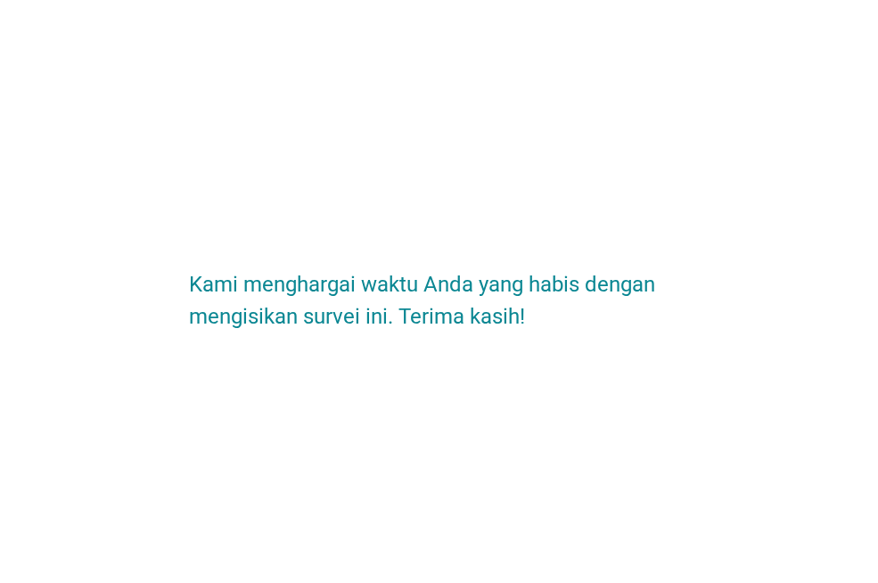
scroll to position [0, 0]
